Goal: Complete application form

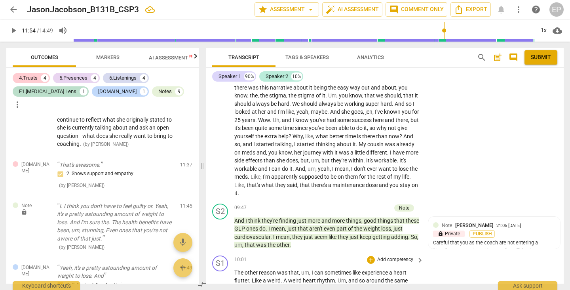
scroll to position [1362, 0]
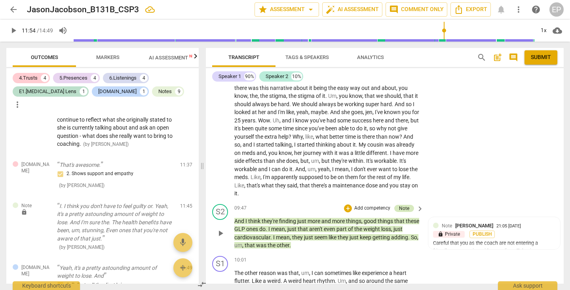
click at [399, 205] on div "Note" at bounding box center [404, 208] width 10 height 7
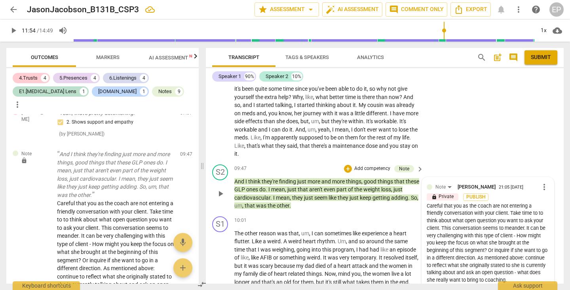
scroll to position [1405, 0]
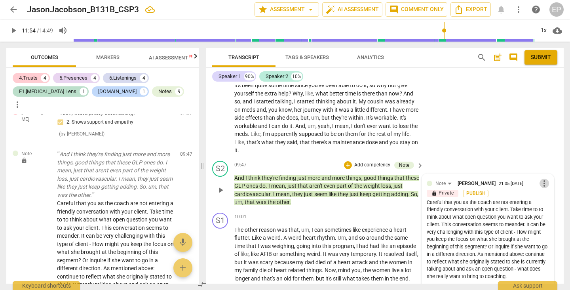
click at [540, 178] on span "more_vert" at bounding box center [543, 182] width 9 height 9
click at [542, 156] on li "Edit" at bounding box center [549, 157] width 27 height 15
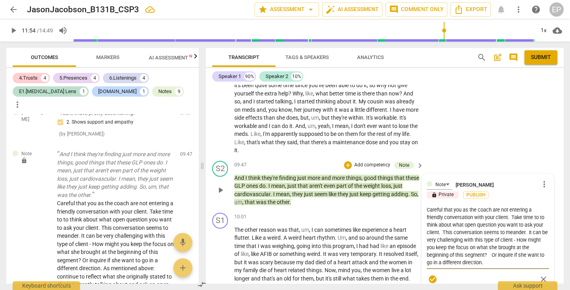
click at [429, 206] on textarea "Careful that you as the coach are not entering a friendly conversation with you…" at bounding box center [487, 236] width 122 height 60
type textarea "Careful that you as the coach are not entering a friendly conversation with you…"
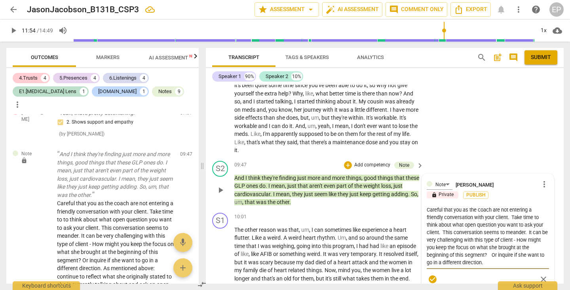
click at [496, 206] on textarea "Careful that you as the coach are not entering a friendly conversation with you…" at bounding box center [487, 236] width 122 height 60
type textarea "Careful that you as the coach are not entering a friendly conversation with you…"
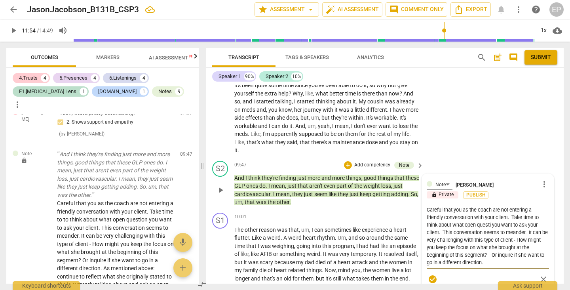
type textarea "Careful that you as the coach are not entering a friendly conversation with you…"
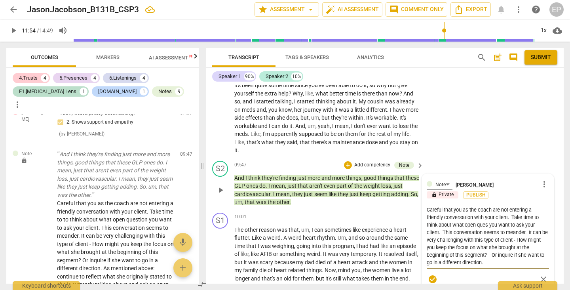
type textarea "Careful that you as the coach are not entering a friendly conversation with you…"
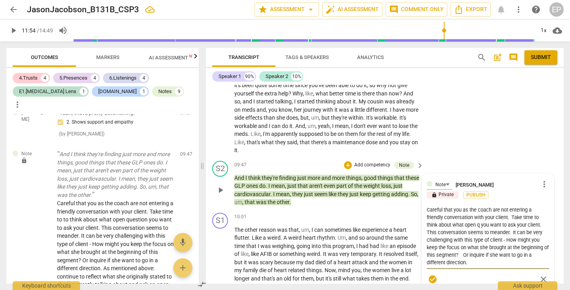
type textarea "Careful that you as the coach are not entering a friendly conversation with you…"
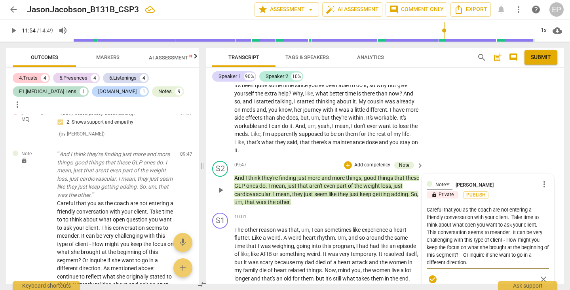
type textarea "Careful that you as the coach are not entering a friendly conversation with you…"
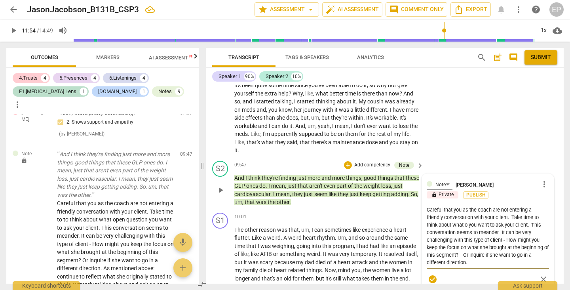
type textarea "Careful that you as the coach are not entering a friendly conversation with you…"
click at [426, 206] on textarea "Careful that you as the coach are not entering a friendly conversation with you…" at bounding box center [487, 236] width 122 height 60
type textarea "Careful that you as the coach are not entering a friendly conversation with you…"
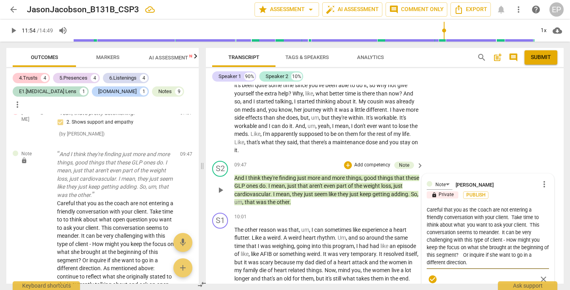
type textarea "Careful that you as the coach are not entering a friendly conversation with you…"
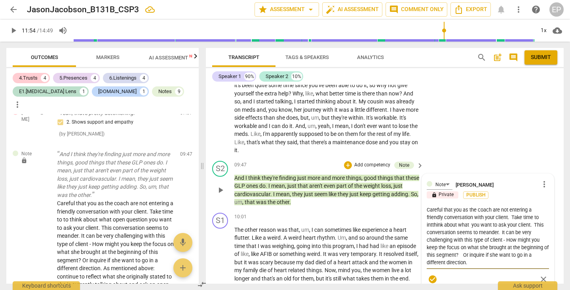
type textarea "Careful that you as the coach are not entering a friendly conversation with you…"
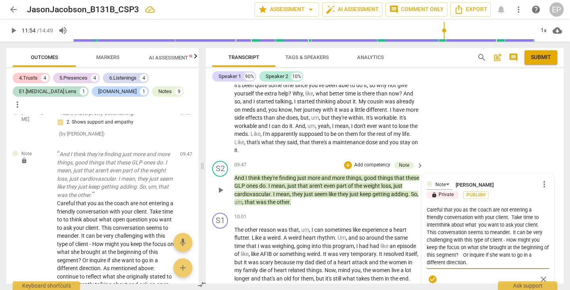
type textarea "Careful that you as the coach are not entering a friendly conversation with you…"
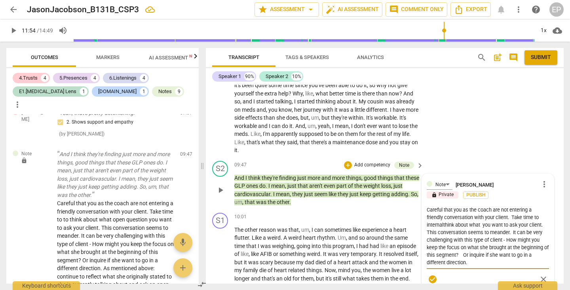
type textarea "Careful that you as the coach are not entering a friendly conversation with you…"
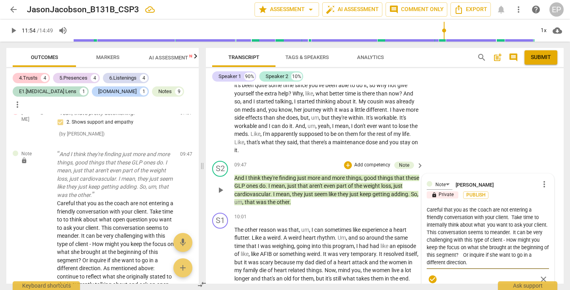
click at [441, 207] on textarea "Careful that you as the coach are not entering a friendly conversation with you…" at bounding box center [487, 236] width 122 height 60
type textarea "Careful that you as the coach are not entering a friendly conversation with you…"
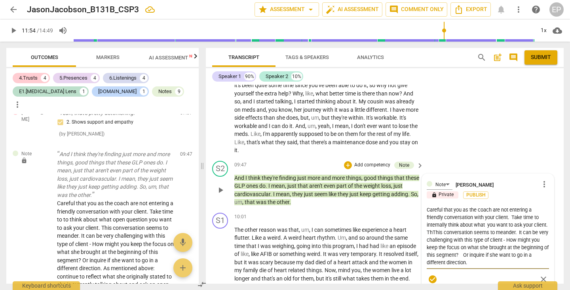
type textarea "Careful that you as the coach are not entering a friendly conversation with you…"
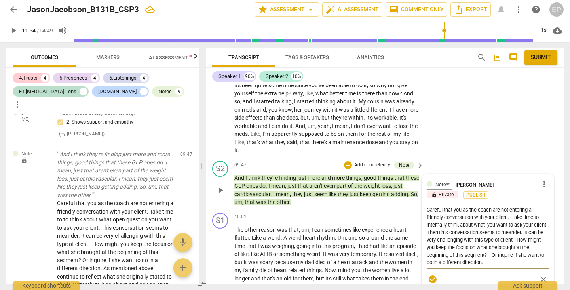
type textarea "Careful that you as the coach are not entering a friendly conversation with you…"
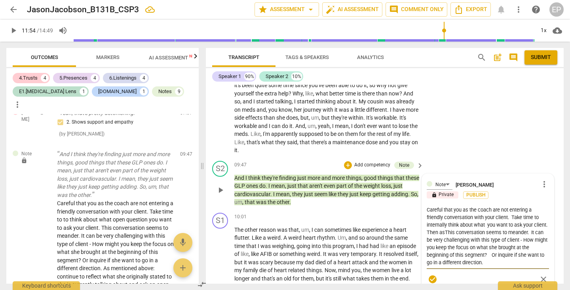
type textarea "Careful that you as the coach are not entering a friendly conversation with you…"
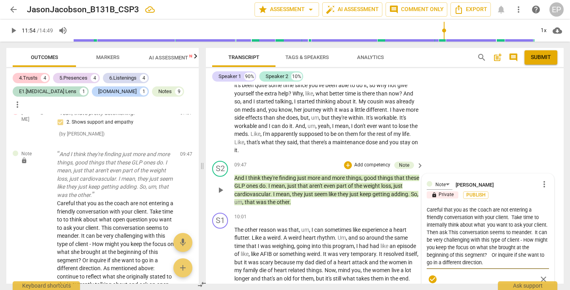
type textarea "Careful that you as the coach are not entering a friendly conversation with you…"
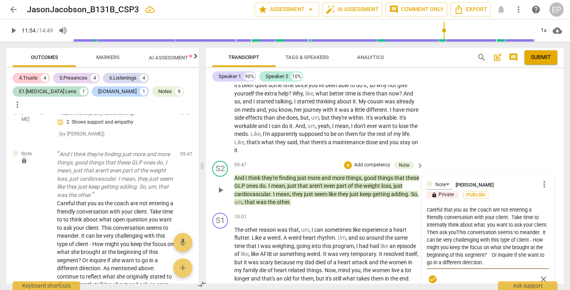
type textarea "Careful that you as the coach are not entering a friendly conversation with you…"
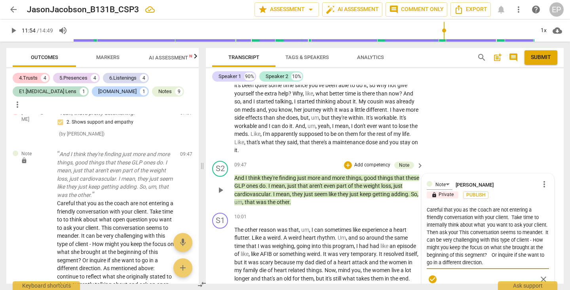
type textarea "Careful that you as the coach are not entering a friendly conversation with you…"
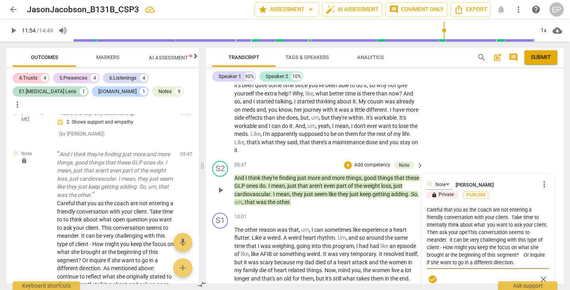
type textarea "Careful that you as the coach are not entering a friendly conversation with you…"
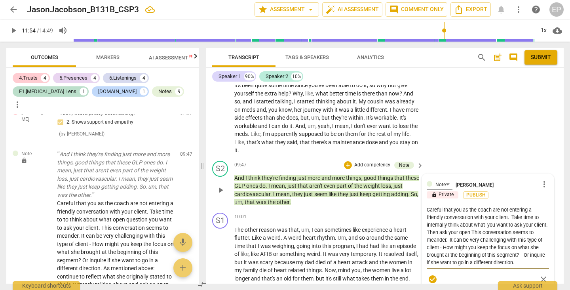
type textarea "Careful that you as the coach are not entering a friendly conversation with you…"
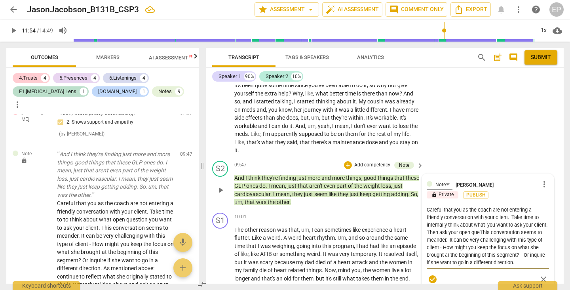
type textarea "Careful that you as the coach are not entering a friendly conversation with you…"
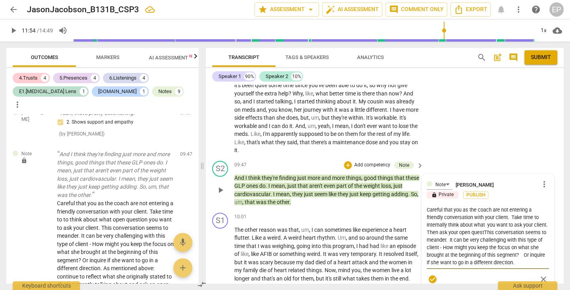
type textarea "Careful that you as the coach are not entering a friendly conversation with you…"
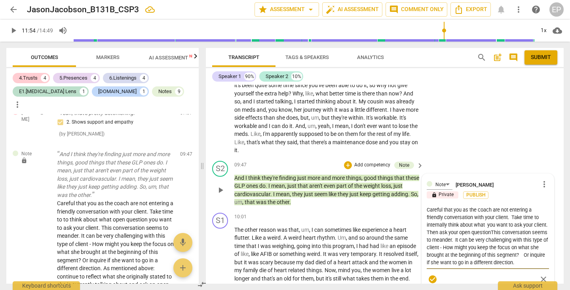
type textarea "Careful that you as the coach are not entering a friendly conversation with you…"
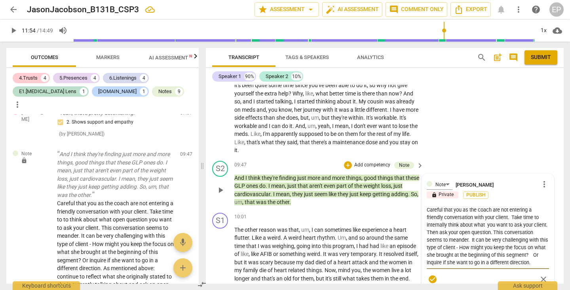
type textarea "Careful that you as the coach are not entering a friendly conversation with you…"
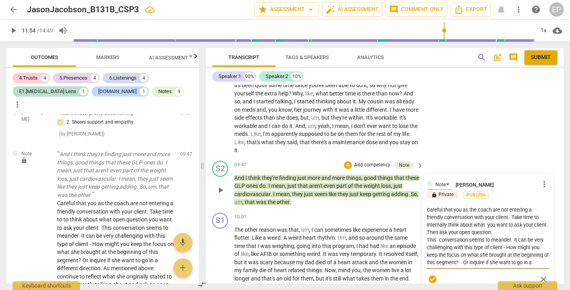
type textarea "Careful that you as the coach are not entering a friendly conversation with you…"
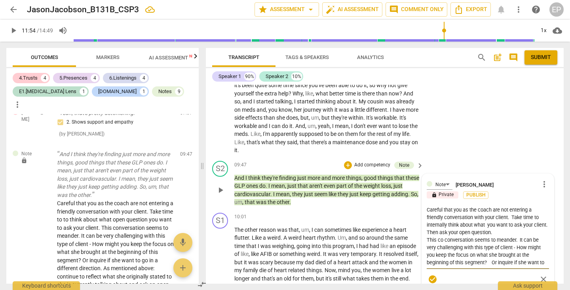
type textarea "Careful that you as the coach are not entering a friendly conversation with you…"
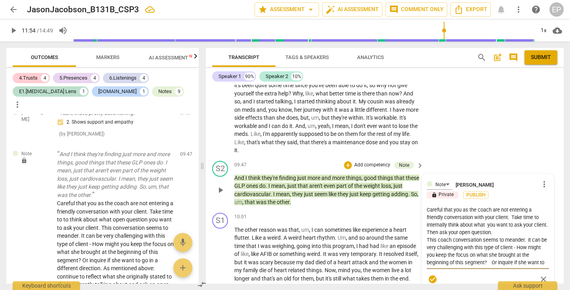
type textarea "Careful that you as the coach are not entering a friendly conversation with you…"
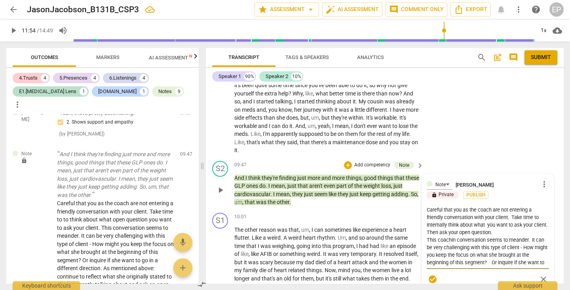
type textarea "Careful that you as the coach are not entering a friendly conversation with you…"
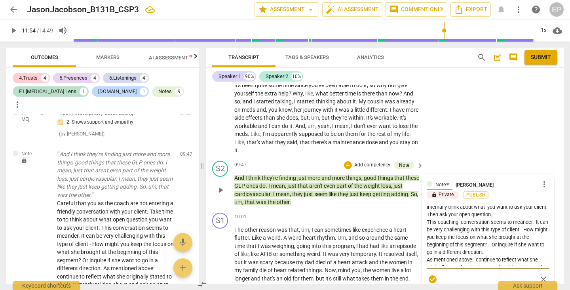
scroll to position [19, 0]
click at [502, 210] on textarea "Careful that you as the coach are not entering a friendly conversation with you…" at bounding box center [487, 236] width 122 height 60
type textarea "Careful that you as the coach are not entering a friendly conversation with you…"
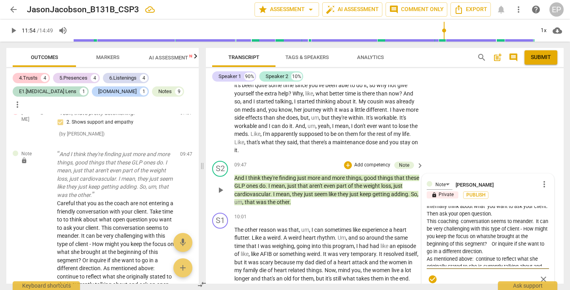
type textarea "Careful that you as the coach are not entering a friendly conversation with you…"
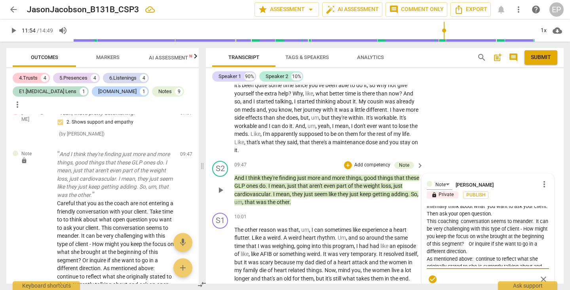
type textarea "Careful that you as the coach are not entering a friendly conversation with you…"
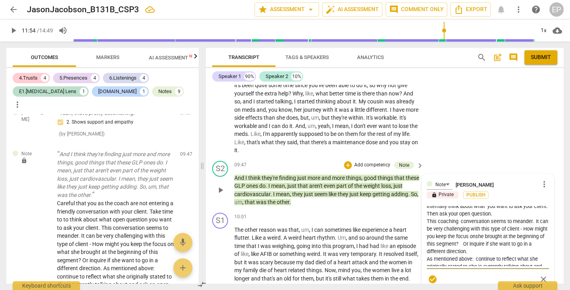
type textarea "Careful that you as the coach are not entering a friendly conversation with you…"
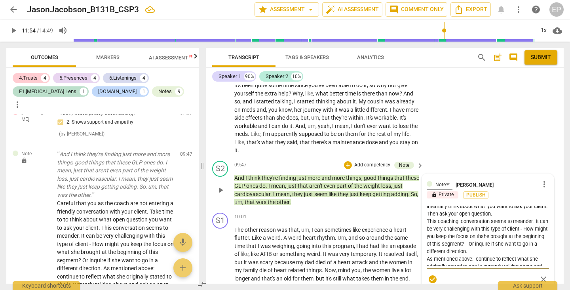
type textarea "Careful that you as the coach are not entering a friendly conversation with you…"
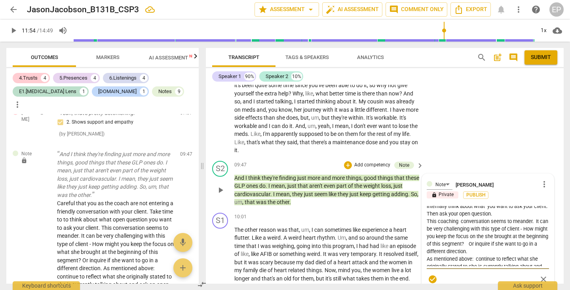
type textarea "Careful that you as the coach are not entering a friendly conversation with you…"
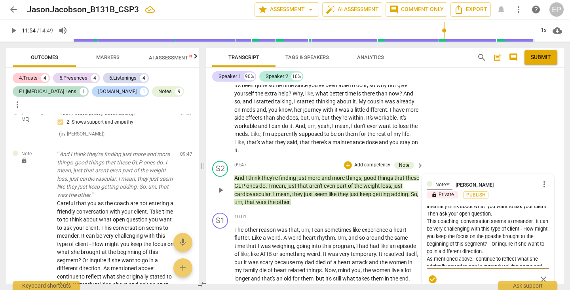
type textarea "Careful that you as the coach are not entering a friendly conversation with you…"
click at [501, 225] on textarea "Careful that you as the coach are not entering a friendly conversation with you…" at bounding box center [487, 236] width 122 height 60
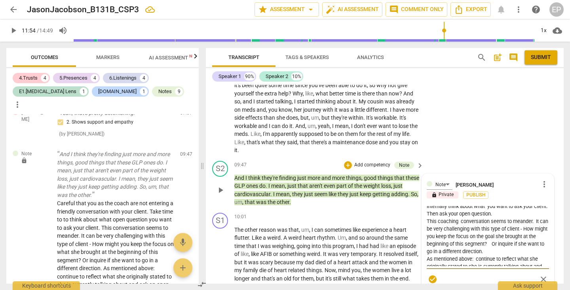
type textarea "Careful that you as the coach are not entering a friendly conversation with you…"
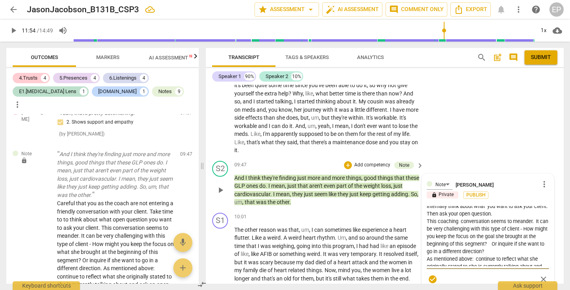
type textarea "Careful that you as the coach are not entering a friendly conversation with you…"
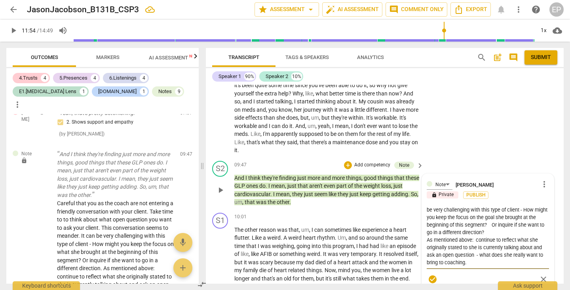
scroll to position [38, 0]
drag, startPoint x: 426, startPoint y: 214, endPoint x: 471, endPoint y: 243, distance: 53.9
click at [471, 243] on div "Note [PERSON_NAME] more_vert lock Private Publish Careful that you as the coach…" at bounding box center [487, 232] width 122 height 108
type textarea "Careful that you as the coach are not entering a friendly conversation with you…"
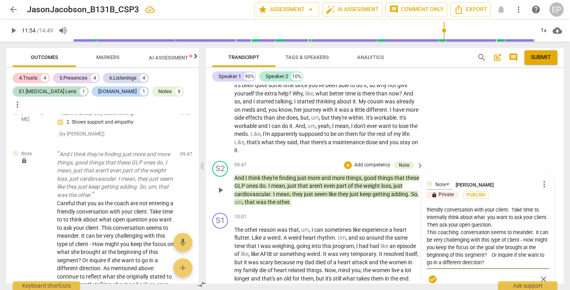
scroll to position [14, 0]
type textarea "Careful that you as the coach are not entering a friendly conversation with you…"
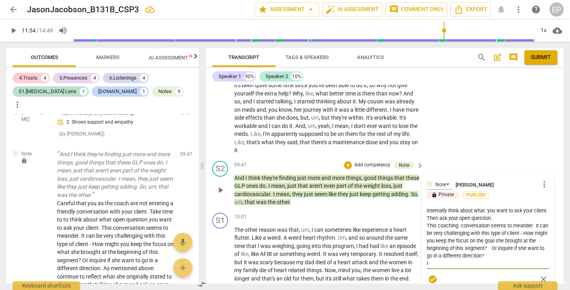
type textarea "Careful that you as the coach are not entering a friendly conversation with you…"
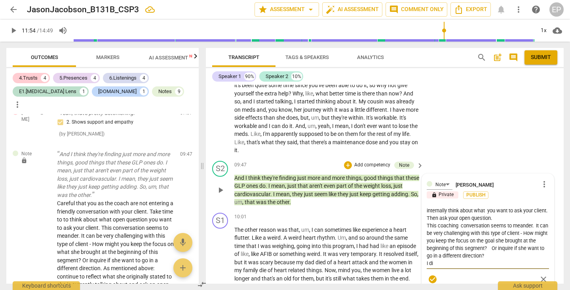
type textarea "Careful that you as the coach are not entering a friendly conversation with you…"
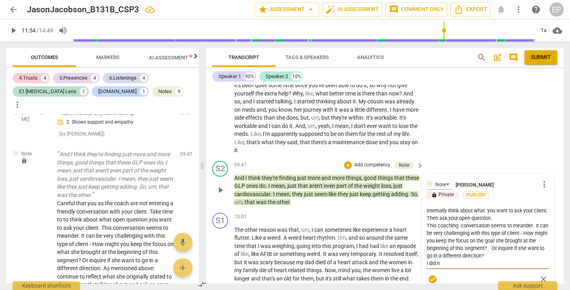
type textarea "Careful that you as the coach are not entering a friendly conversation with you…"
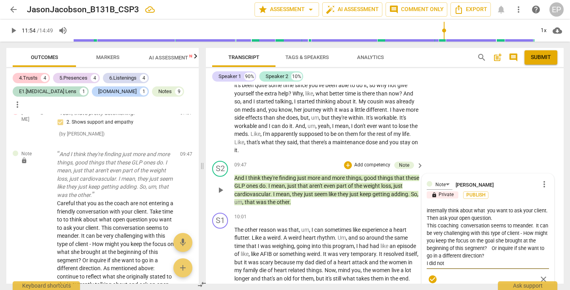
type textarea "Careful that you as the coach are not entering a friendly conversation with you…"
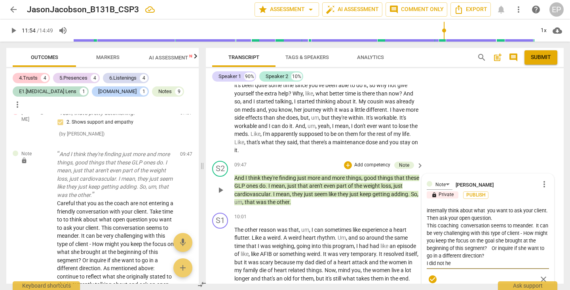
type textarea "Careful that you as the coach are not entering a friendly conversation with you…"
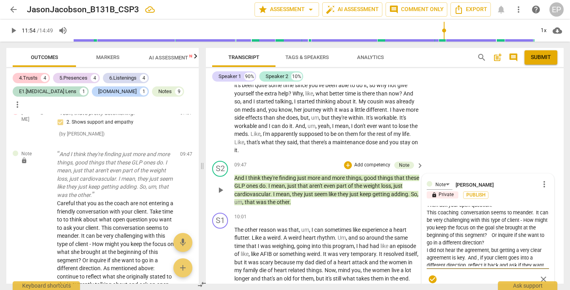
scroll to position [24, 0]
click at [436, 220] on textarea "Careful that you as the coach are not entering a friendly conversation with you…" at bounding box center [487, 236] width 122 height 60
click at [509, 222] on textarea "Careful that you as the coach are not entering a friendly conversation with you…" at bounding box center [487, 236] width 122 height 60
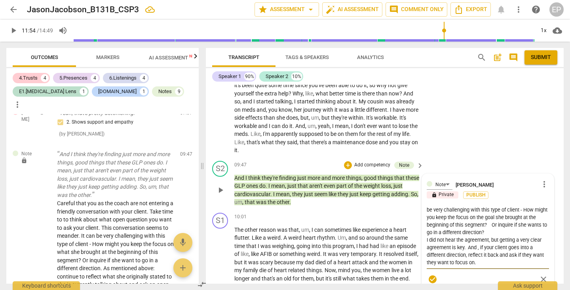
scroll to position [38, 0]
click at [445, 273] on div "check_circle close" at bounding box center [487, 278] width 122 height 11
click at [485, 236] on textarea "Careful that you as the coach are not entering a friendly conversation with you…" at bounding box center [487, 236] width 122 height 60
click at [529, 228] on textarea "Careful that you as the coach are not entering a friendly conversation with you…" at bounding box center [487, 236] width 122 height 60
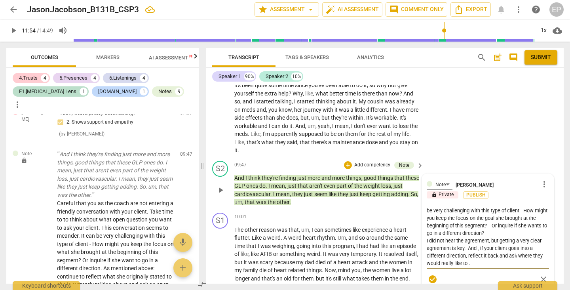
click at [473, 235] on textarea "Careful that you as the coach are not entering a friendly conversation with you…" at bounding box center [487, 236] width 122 height 60
click at [511, 206] on textarea "Careful that you as the coach are not entering a friendly conversation with you…" at bounding box center [487, 236] width 122 height 60
click at [441, 206] on textarea "Careful that you as the coach are not entering a friendly conversation with you…" at bounding box center [487, 236] width 122 height 60
click at [461, 206] on textarea "Careful that you as the coach are not entering a friend like conversation with …" at bounding box center [487, 236] width 122 height 60
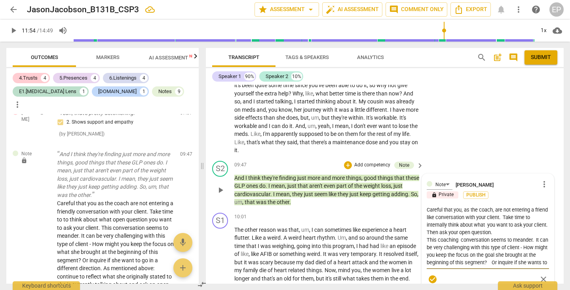
click at [516, 206] on textarea "Careful that you, as the coach, are not entering a friend like conversation wit…" at bounding box center [487, 236] width 122 height 60
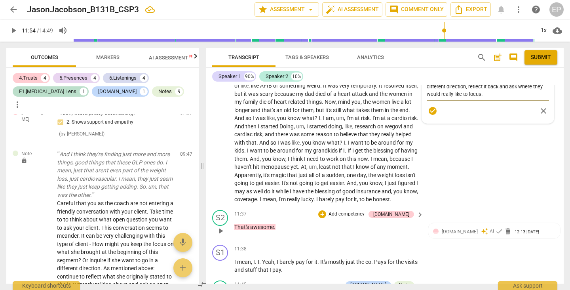
scroll to position [1571, 0]
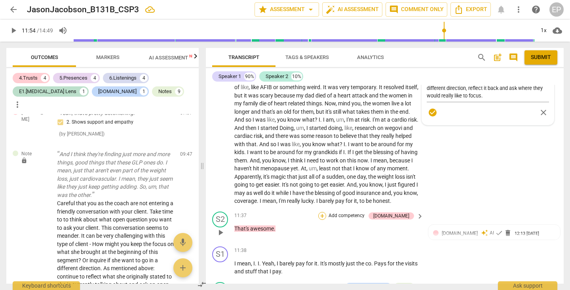
click at [326, 212] on div "+" at bounding box center [322, 216] width 8 height 8
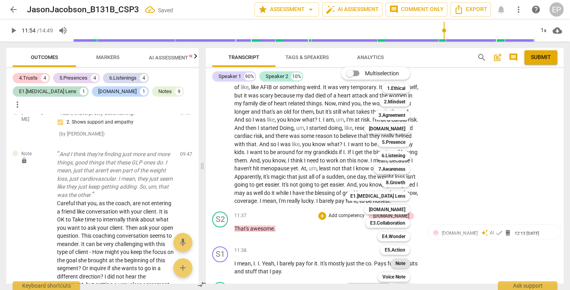
click at [397, 262] on b "Note" at bounding box center [400, 262] width 10 height 9
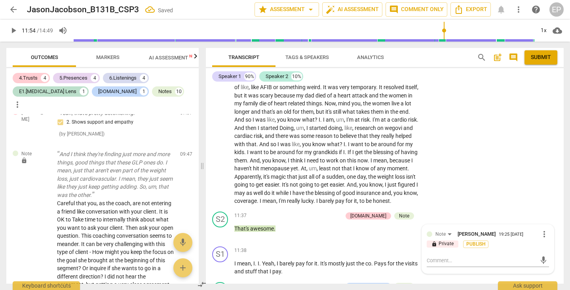
scroll to position [1513, 0]
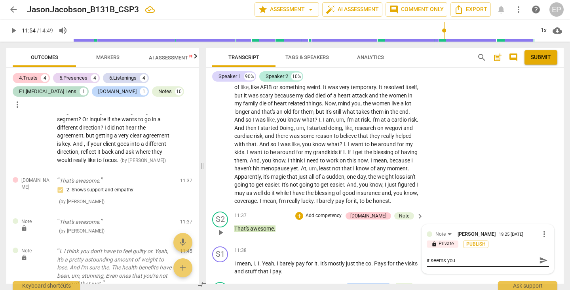
click at [458, 256] on textarea "It seems you" at bounding box center [481, 260] width 110 height 8
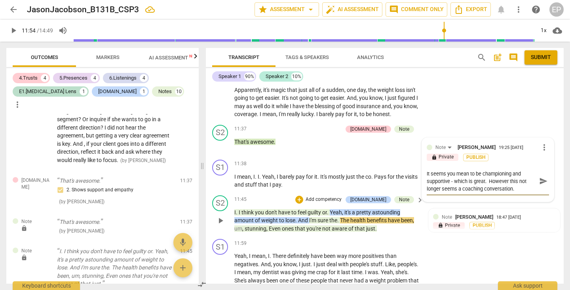
scroll to position [1660, 0]
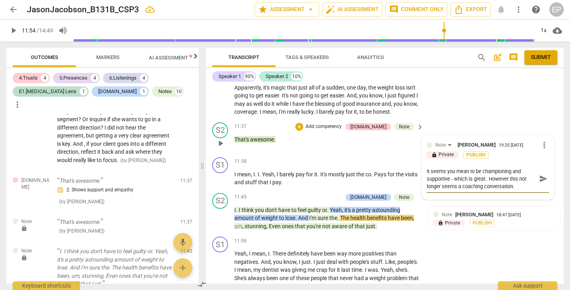
click at [518, 167] on textarea "It seems you mean to be championing and supportive - which is great. However th…" at bounding box center [481, 178] width 110 height 23
click at [540, 140] on span "more_vert" at bounding box center [543, 144] width 9 height 9
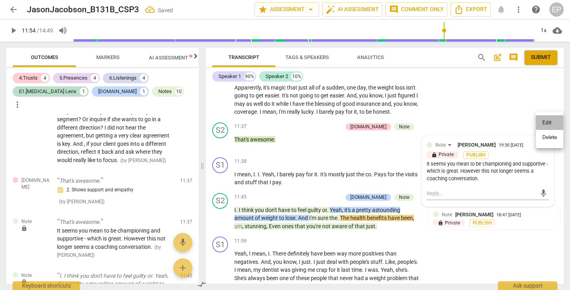
click at [541, 121] on li "Edit" at bounding box center [549, 122] width 27 height 15
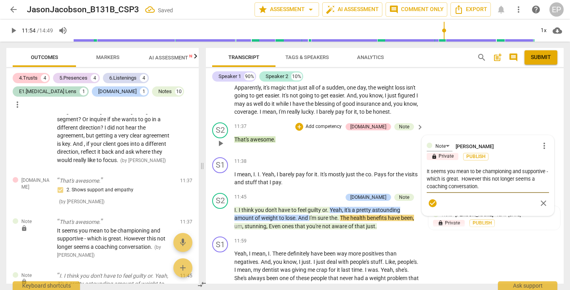
drag, startPoint x: 483, startPoint y: 156, endPoint x: 483, endPoint y: 162, distance: 5.9
click at [483, 167] on textarea "It seems you mean to be championing and supportive - which is great. However th…" at bounding box center [487, 178] width 122 height 23
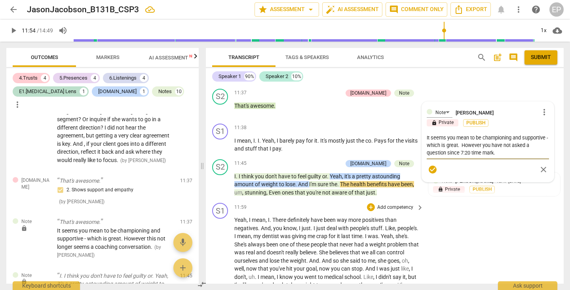
scroll to position [1695, 0]
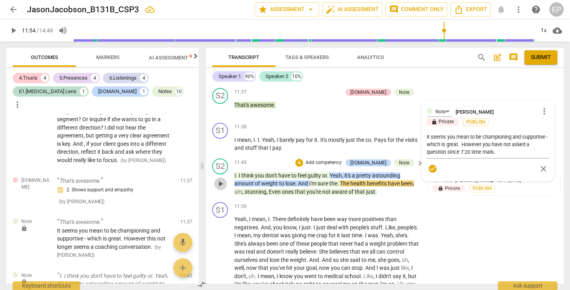
click at [220, 179] on span "play_arrow" at bounding box center [220, 183] width 9 height 9
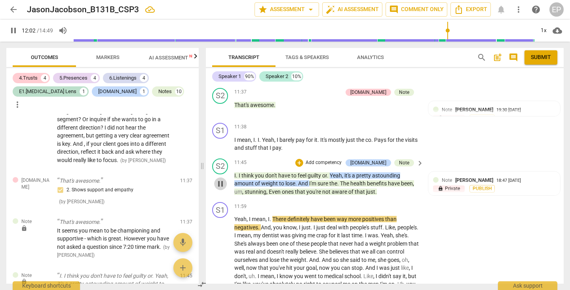
click at [220, 179] on span "pause" at bounding box center [220, 183] width 9 height 9
click at [237, 172] on span "." at bounding box center [237, 175] width 3 height 6
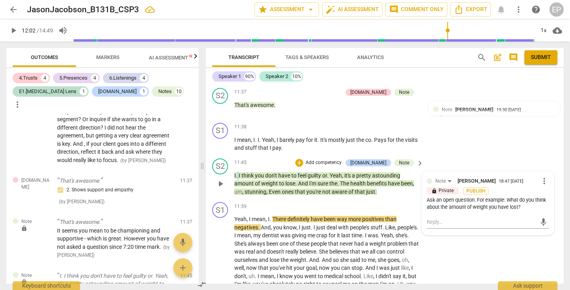
click at [237, 172] on span "." at bounding box center [237, 175] width 3 height 6
click at [218, 179] on span "pause" at bounding box center [220, 183] width 9 height 9
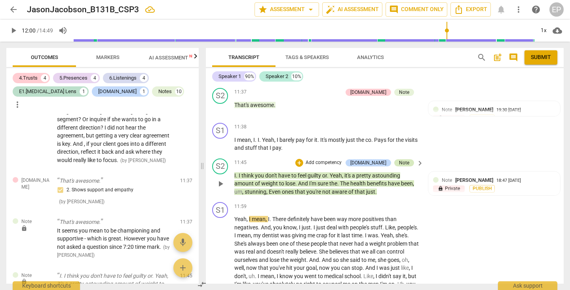
click at [402, 159] on div "Note" at bounding box center [404, 162] width 10 height 7
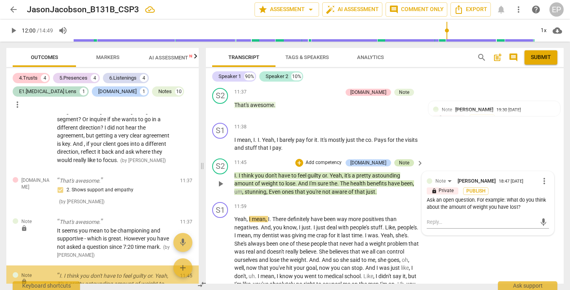
scroll to position [1589, 0]
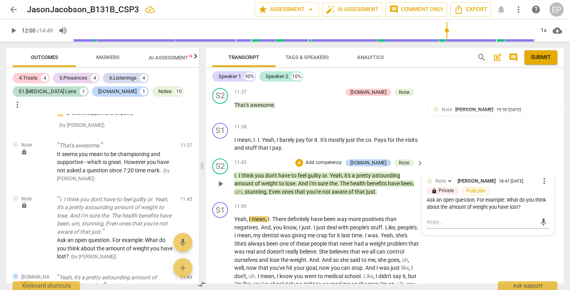
click at [539, 176] on span "more_vert" at bounding box center [543, 180] width 9 height 9
click at [539, 157] on li "Edit" at bounding box center [549, 158] width 27 height 15
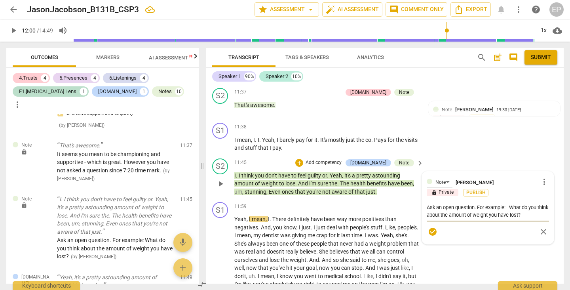
click at [538, 203] on textarea "Ask an open question. For example: What do you think about the amount of weight…" at bounding box center [487, 210] width 122 height 15
drag, startPoint x: 510, startPoint y: 182, endPoint x: 476, endPoint y: 187, distance: 33.9
click at [476, 203] on textarea "Ask an open question. For example: What do you think about the amount of weight…" at bounding box center [487, 210] width 122 height 15
drag, startPoint x: 509, startPoint y: 184, endPoint x: 532, endPoint y: 191, distance: 23.9
click at [532, 203] on textarea "Ask an open question. For example: What do you think about the amount of weight…" at bounding box center [487, 210] width 122 height 15
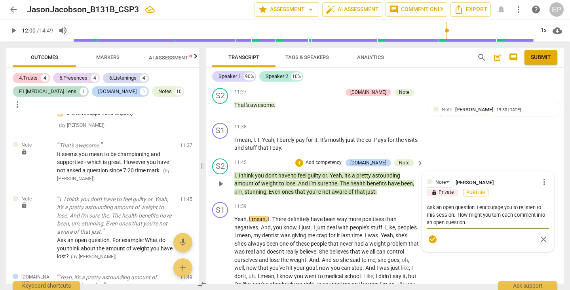
click at [455, 203] on textarea "Ask an open question. I encourage you to relisten to this session. How might yo…" at bounding box center [487, 214] width 122 height 23
click at [446, 207] on textarea "Ask an open question. I encourage you to relisten to this session. What open qu…" at bounding box center [487, 218] width 122 height 30
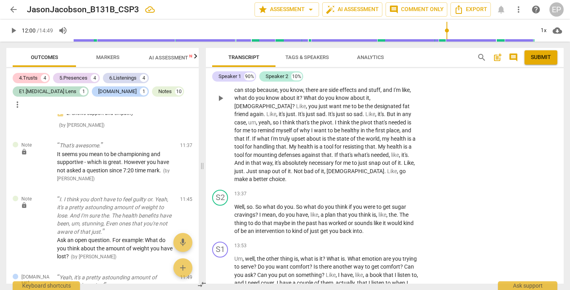
scroll to position [1898, 0]
click at [222, 213] on span "play_arrow" at bounding box center [220, 217] width 9 height 9
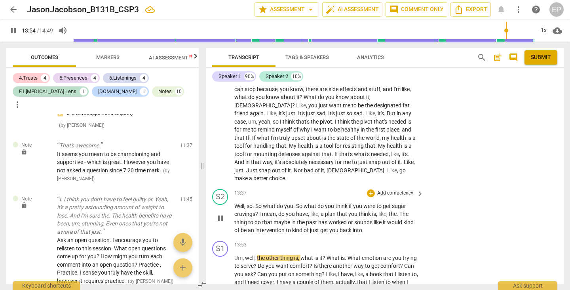
click at [222, 213] on span "pause" at bounding box center [220, 217] width 9 height 9
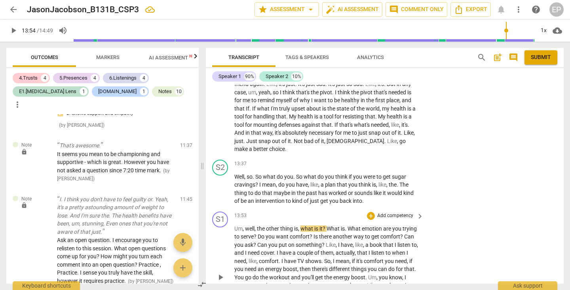
scroll to position [1922, 0]
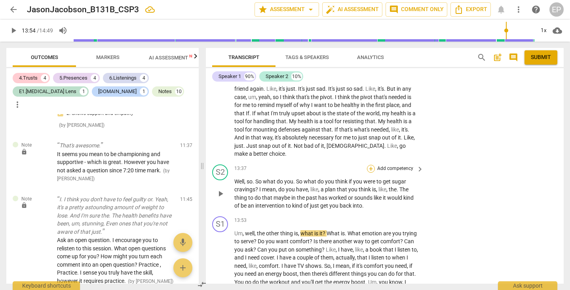
click at [369, 165] on div "+" at bounding box center [371, 169] width 8 height 8
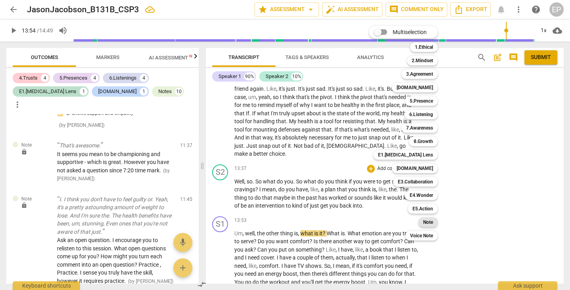
click at [426, 220] on b "Note" at bounding box center [428, 221] width 10 height 9
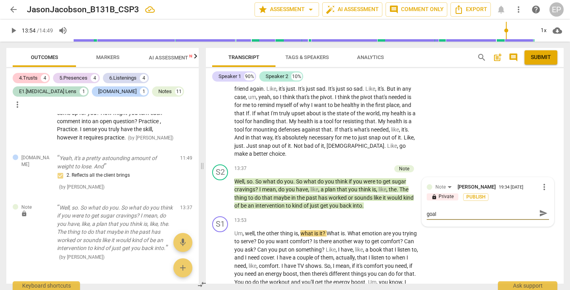
scroll to position [0, 0]
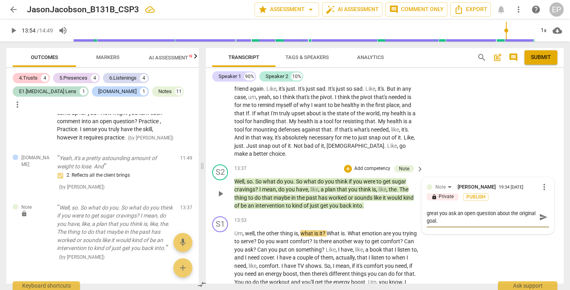
click at [437, 209] on textarea "great you ask an open question about the original goal." at bounding box center [481, 216] width 110 height 15
click at [344, 165] on div "+" at bounding box center [348, 169] width 8 height 8
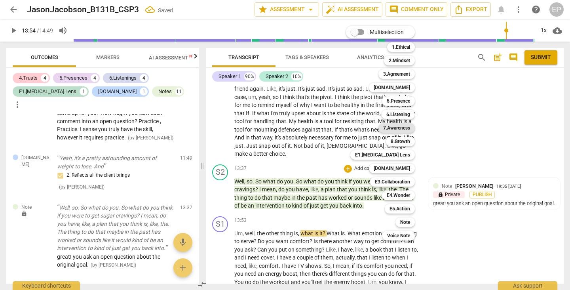
click at [398, 128] on b "7.Awareness" at bounding box center [396, 127] width 27 height 9
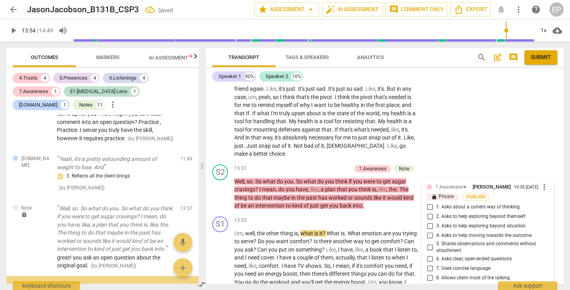
scroll to position [1831, 0]
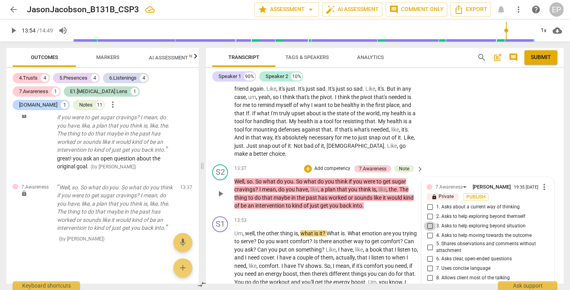
click at [430, 221] on input "3. Asks to help exploring beyond situation" at bounding box center [429, 225] width 13 height 9
click at [308, 165] on div "+" at bounding box center [308, 169] width 8 height 8
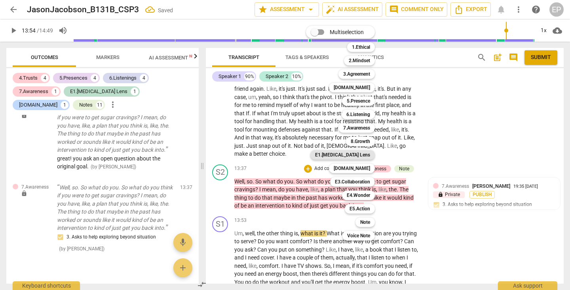
click at [362, 152] on b "E1.[MEDICAL_DATA] Lens" at bounding box center [342, 154] width 55 height 9
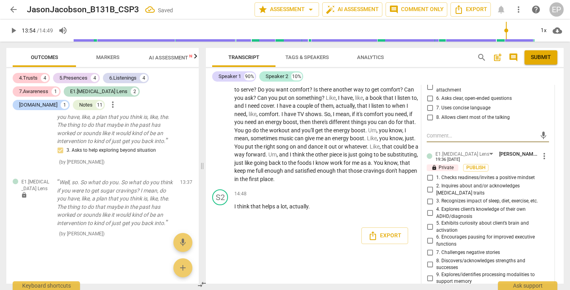
scroll to position [2100, 0]
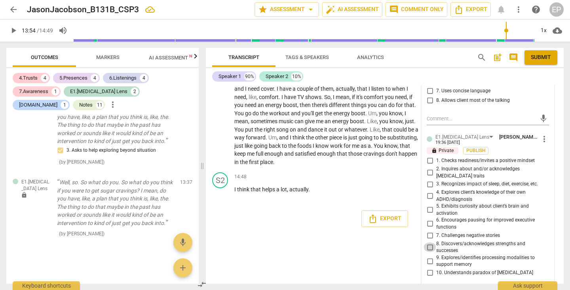
click at [428, 242] on input "8. Discovers/acknowledges strengths and successes" at bounding box center [429, 246] width 13 height 9
click at [435, 287] on textarea at bounding box center [481, 291] width 110 height 8
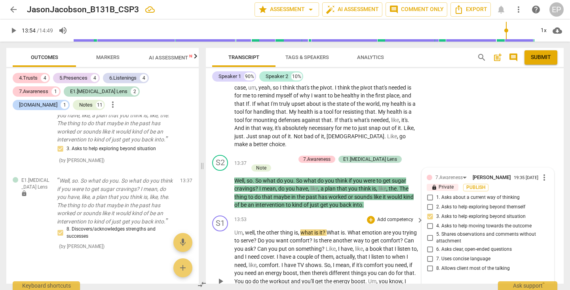
scroll to position [1931, 0]
click at [256, 155] on div "+" at bounding box center [252, 159] width 8 height 8
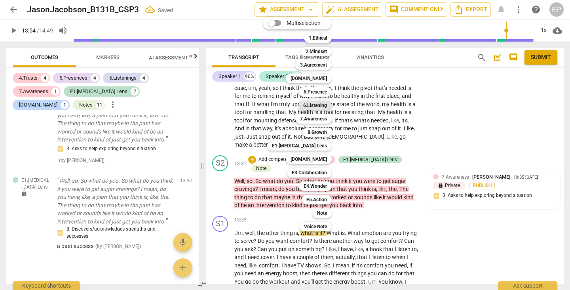
click at [317, 105] on b "6.Listening" at bounding box center [315, 104] width 24 height 9
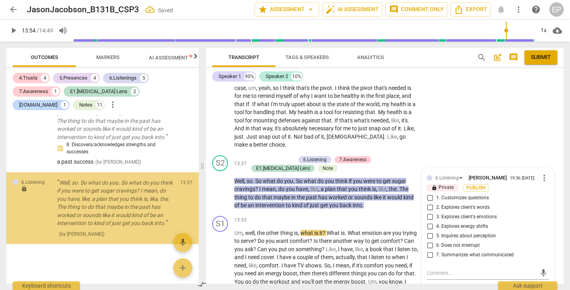
scroll to position [2012, 0]
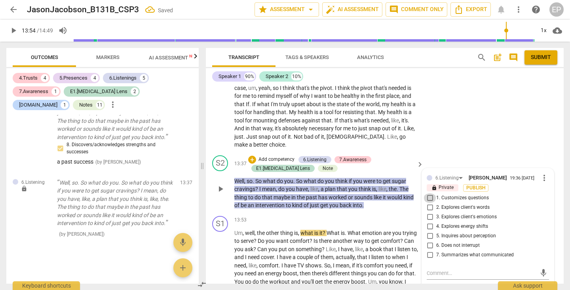
click at [429, 193] on input "1. Customizes questions" at bounding box center [429, 197] width 13 height 9
click at [252, 155] on div "+" at bounding box center [252, 159] width 8 height 8
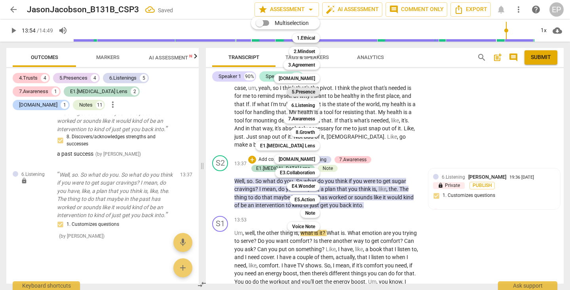
click at [310, 89] on b "5.Presence" at bounding box center [303, 91] width 23 height 9
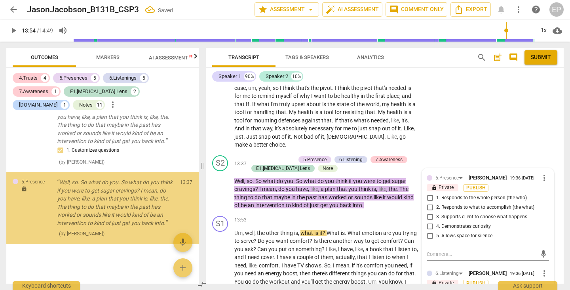
scroll to position [2100, 0]
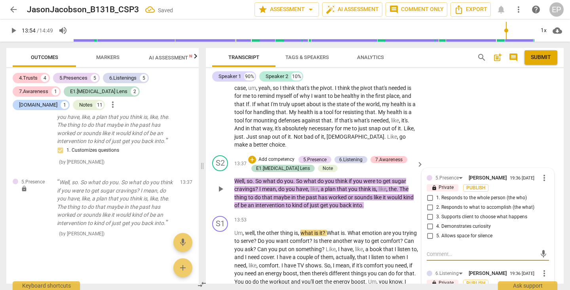
click at [428, 203] on input "2. Responds to what to accomplish (the what)" at bounding box center [429, 207] width 13 height 9
click at [428, 222] on input "4. Demonstrates curiosity" at bounding box center [429, 226] width 13 height 9
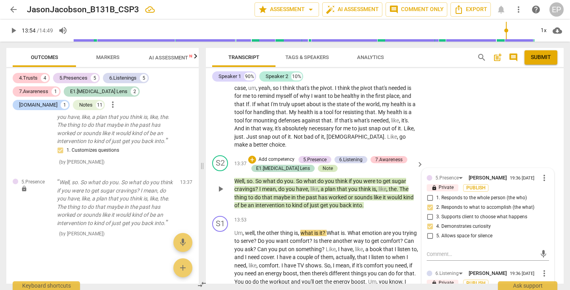
click at [322, 165] on div "Note" at bounding box center [327, 168] width 10 height 7
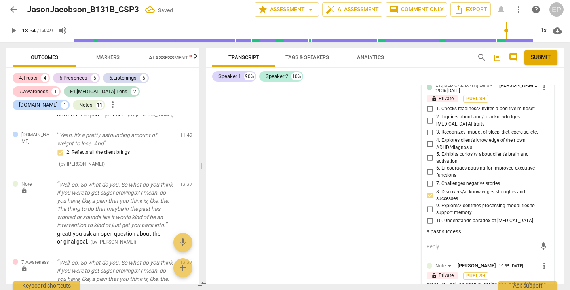
scroll to position [2361, 0]
click at [541, 261] on span "more_vert" at bounding box center [543, 265] width 9 height 9
click at [541, 228] on li "Edit" at bounding box center [549, 229] width 27 height 15
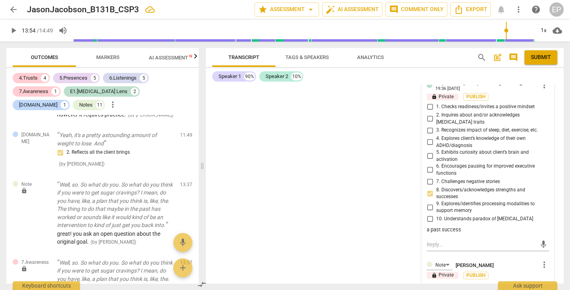
scroll to position [2363, 0]
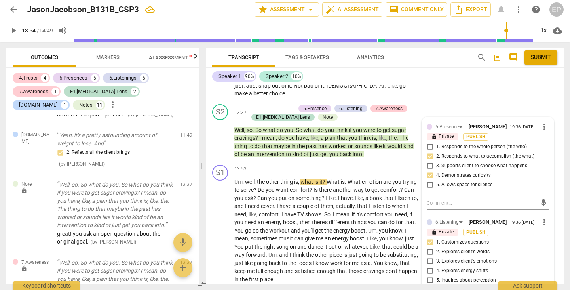
scroll to position [1962, 0]
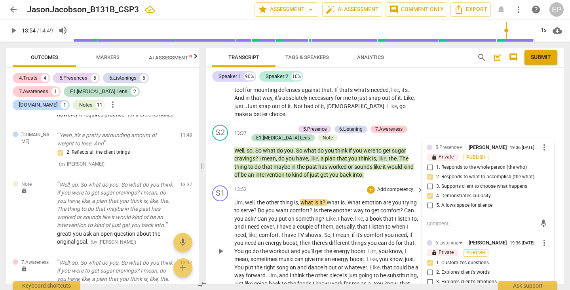
click at [219, 246] on span "play_arrow" at bounding box center [220, 250] width 9 height 9
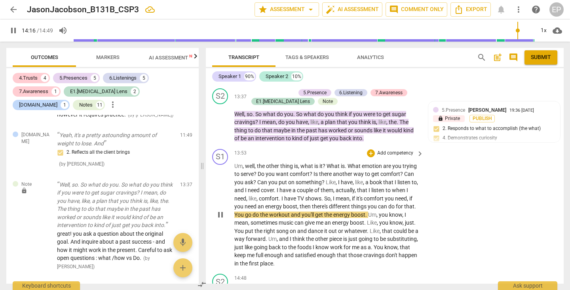
scroll to position [2006, 0]
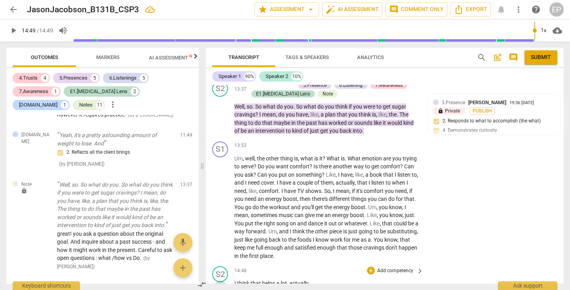
click at [221, 282] on span "play_arrow" at bounding box center [220, 286] width 9 height 9
click at [369, 266] on div "+" at bounding box center [371, 270] width 8 height 8
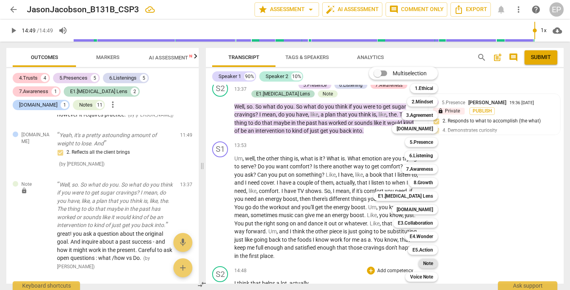
click at [430, 262] on b "Note" at bounding box center [428, 262] width 10 height 9
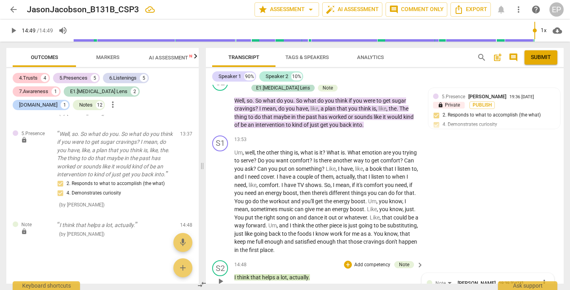
scroll to position [0, 0]
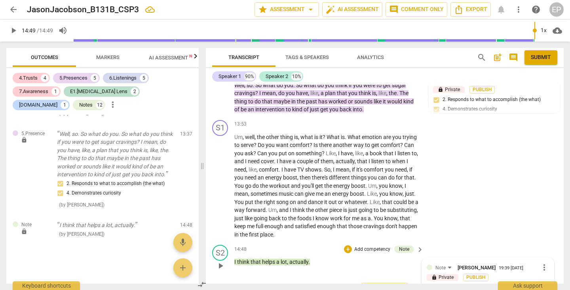
scroll to position [2027, 0]
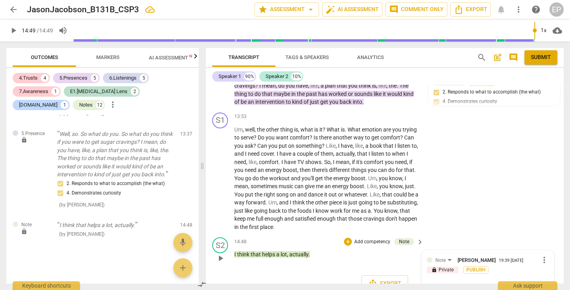
scroll to position [2034, 0]
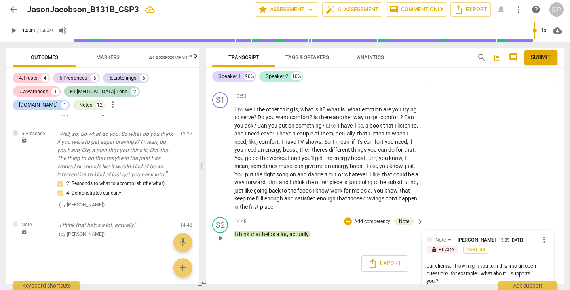
scroll to position [15, 0]
click at [505, 264] on textarea "Careful with "I " statements. We do not want to create a hierarchy and always w…" at bounding box center [481, 292] width 110 height 60
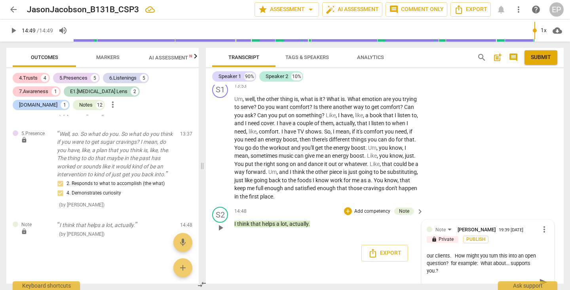
scroll to position [2064, 0]
click at [454, 269] on textarea "Careful with "I " statements. We do not want to create a hierarchy and always w…" at bounding box center [481, 282] width 110 height 60
click at [465, 255] on textarea "Careful with "I " statements. We do not want to create a hierarchy and always w…" at bounding box center [481, 282] width 110 height 60
click at [470, 269] on textarea "Careful with "I " statements. We do not want to create a hierarchy and always w…" at bounding box center [481, 282] width 110 height 60
click at [527, 270] on textarea "Careful with "I " statements. We do not want to create a hierarchy and always w…" at bounding box center [481, 282] width 110 height 60
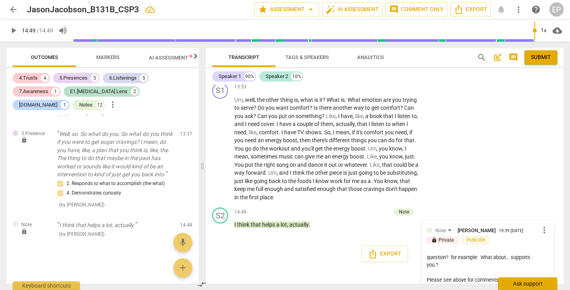
scroll to position [30, 0]
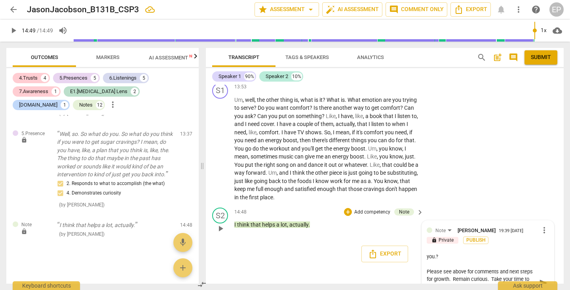
click at [528, 263] on textarea "Careful with "I " statements. We do not want to create a hierarchy and always w…" at bounding box center [481, 282] width 110 height 60
click at [457, 269] on textarea "Careful with "I " statements. We do not want to create a hierarchy and always w…" at bounding box center [481, 282] width 110 height 60
click at [497, 265] on textarea "Careful with "I " statements. We do not want to create a hierarchy and always w…" at bounding box center [481, 282] width 110 height 60
click at [517, 271] on textarea "Careful with "I " statements. We do not want to create a hierarchy and always w…" at bounding box center [481, 282] width 110 height 60
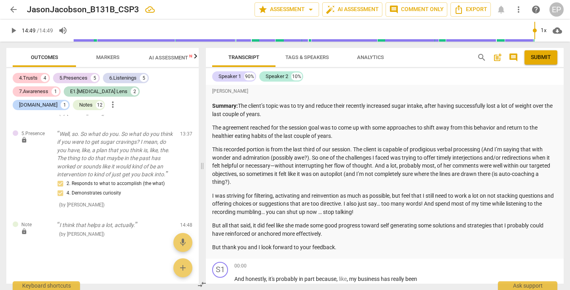
scroll to position [0, 0]
click at [540, 58] on span "Submit" at bounding box center [541, 57] width 20 height 8
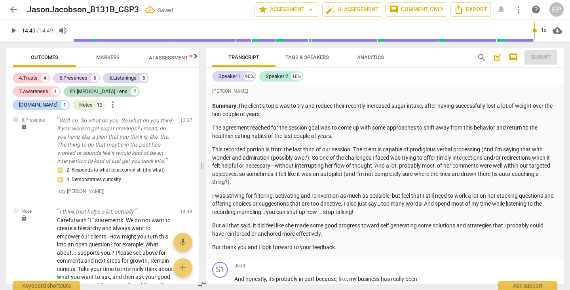
click at [13, 9] on span "arrow_back" at bounding box center [13, 9] width 9 height 9
